Goal: Find specific page/section: Find specific page/section

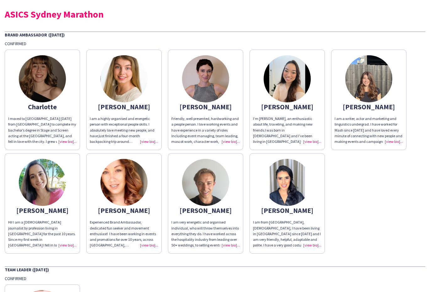
click at [53, 106] on div "Charlotte" at bounding box center [42, 107] width 68 height 6
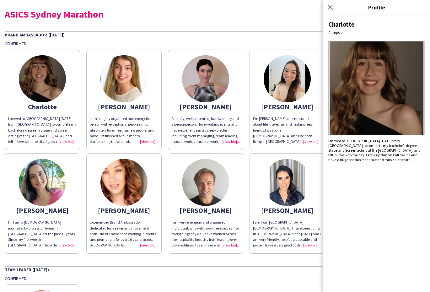
click at [64, 106] on div "Charlotte" at bounding box center [42, 107] width 68 height 6
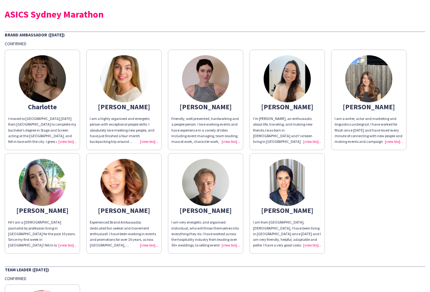
drag, startPoint x: 67, startPoint y: 106, endPoint x: 24, endPoint y: 105, distance: 42.4
click at [24, 105] on div "Charlotte" at bounding box center [42, 107] width 68 height 6
copy div "Charlotte"
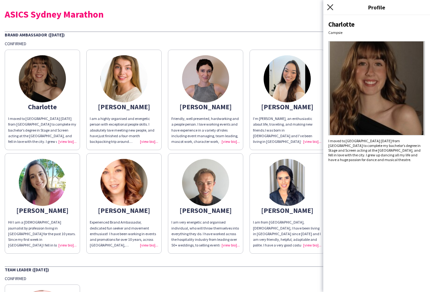
click at [328, 7] on icon "Close pop-in" at bounding box center [330, 7] width 6 height 6
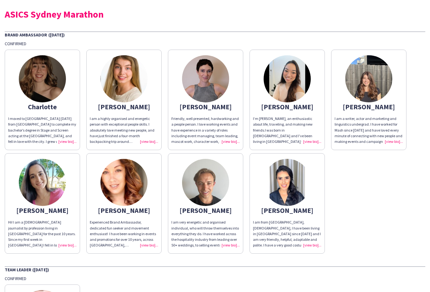
click at [93, 41] on div "Confirmed" at bounding box center [215, 44] width 421 height 6
